Goal: Task Accomplishment & Management: Use online tool/utility

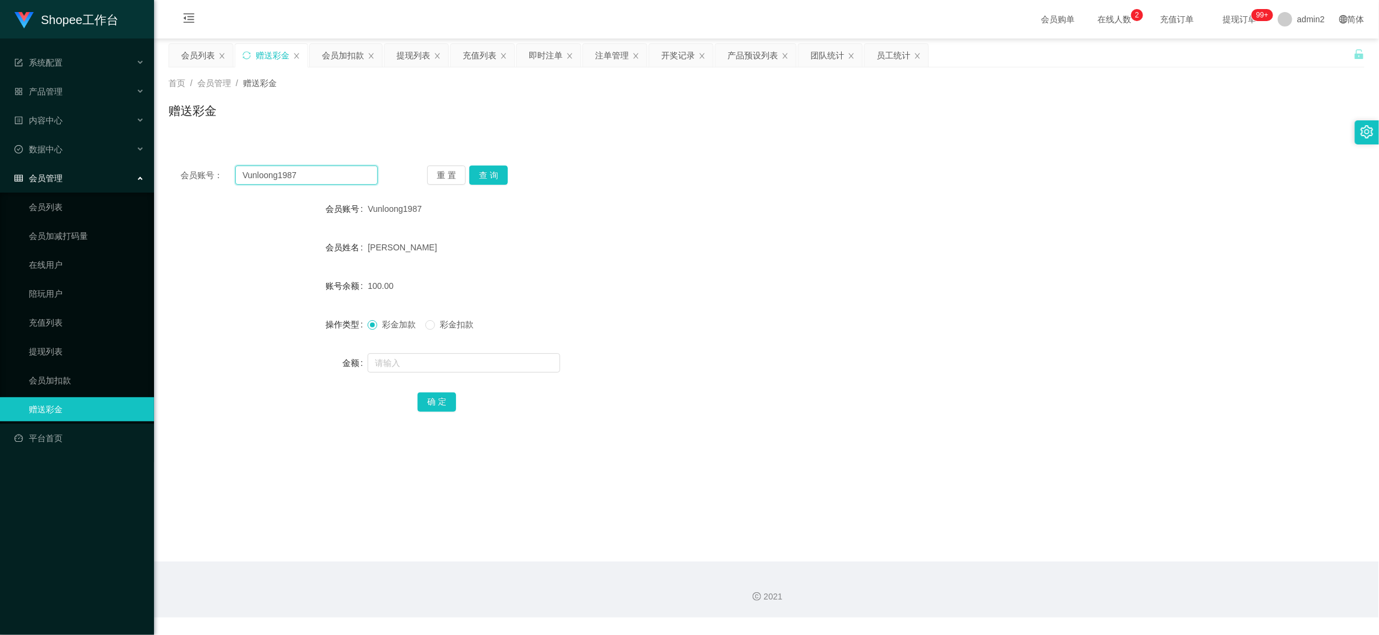
click at [358, 179] on input "Vunloong1987" at bounding box center [306, 174] width 143 height 19
paste input "alanang"
type input "alanang"
click at [499, 177] on button "查 询" at bounding box center [488, 174] width 38 height 19
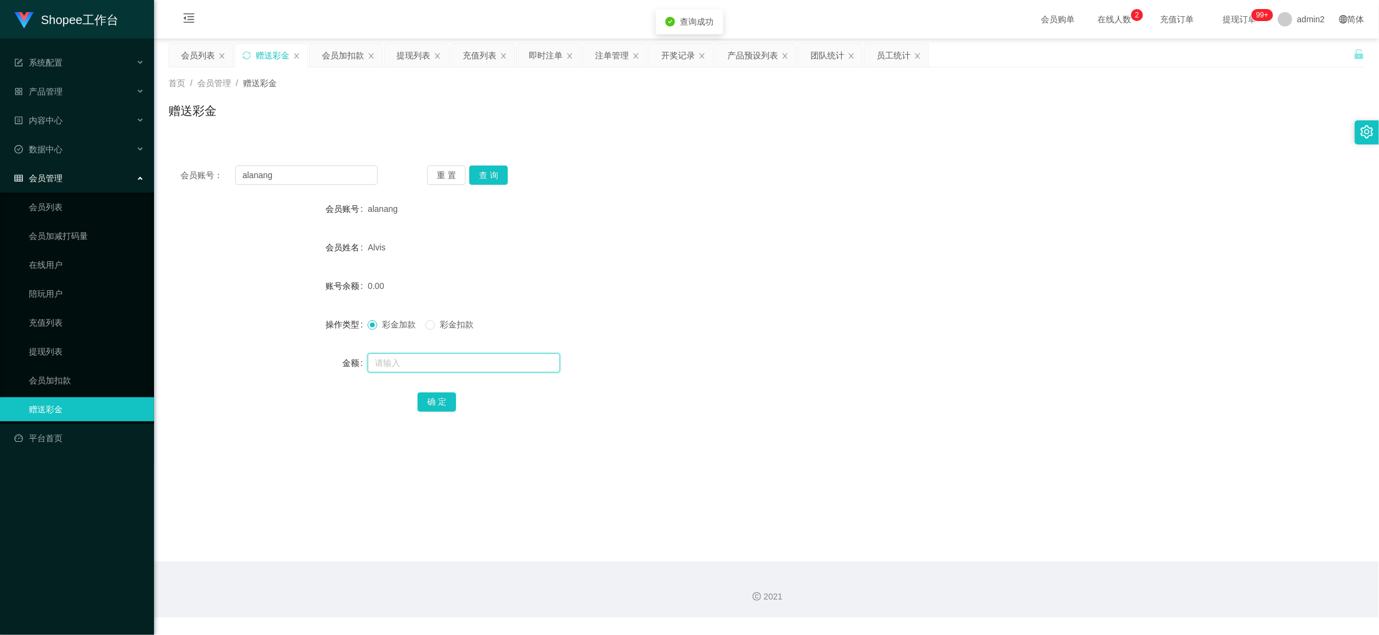
click at [519, 366] on input "text" at bounding box center [464, 362] width 192 height 19
type input "100"
click at [435, 401] on button "确 定" at bounding box center [436, 401] width 38 height 19
click at [761, 332] on div "彩金加款 彩金扣款" at bounding box center [717, 324] width 698 height 24
